Goal: Navigation & Orientation: Find specific page/section

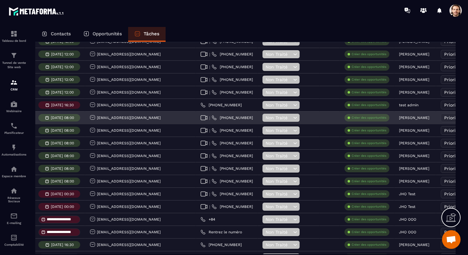
scroll to position [0, 224]
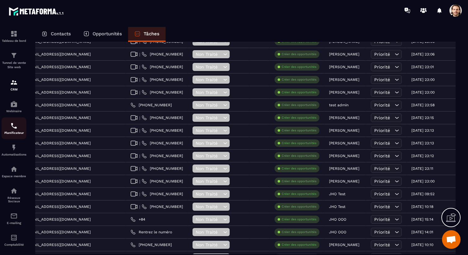
click at [11, 134] on p "Planificateur" at bounding box center [14, 132] width 25 height 3
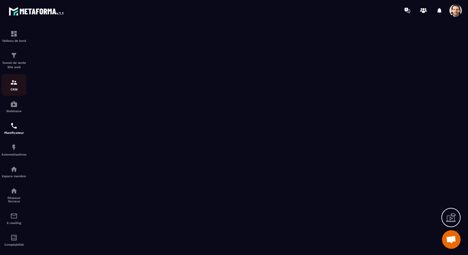
click at [15, 84] on img at bounding box center [13, 82] width 7 height 7
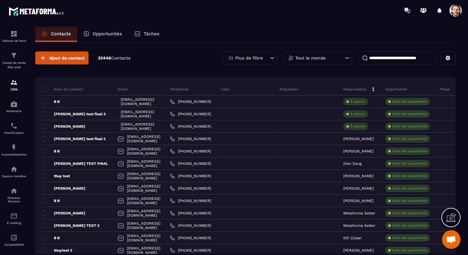
click at [147, 35] on p "Tâches" at bounding box center [151, 34] width 16 height 6
